Goal: Check status: Check status

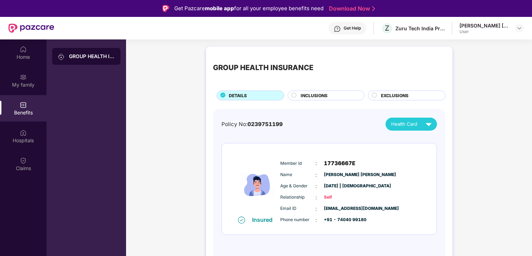
scroll to position [39, 0]
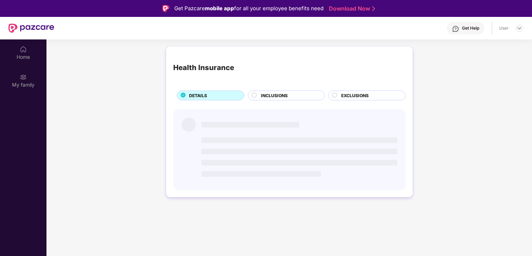
scroll to position [39, 0]
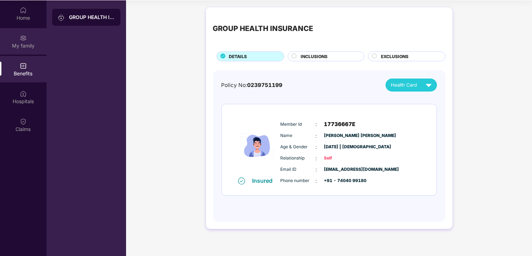
click at [21, 44] on div "My family" at bounding box center [23, 45] width 46 height 7
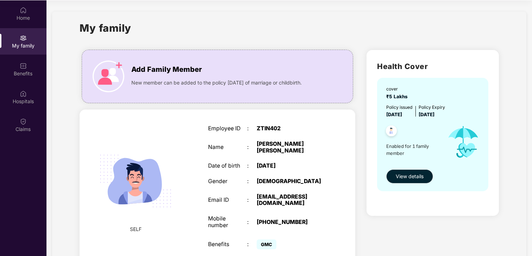
scroll to position [34, 0]
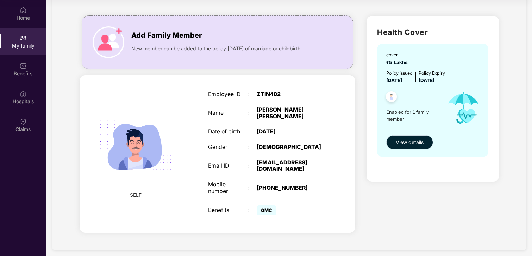
click at [403, 143] on span "View details" at bounding box center [410, 142] width 28 height 8
